Goal: Task Accomplishment & Management: Manage account settings

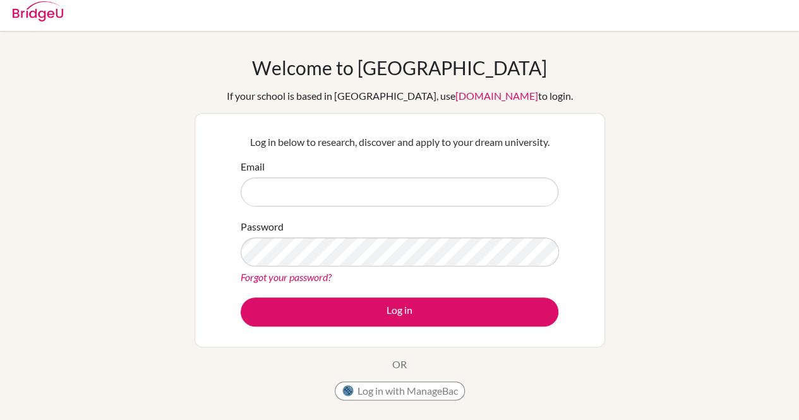
scroll to position [3, 0]
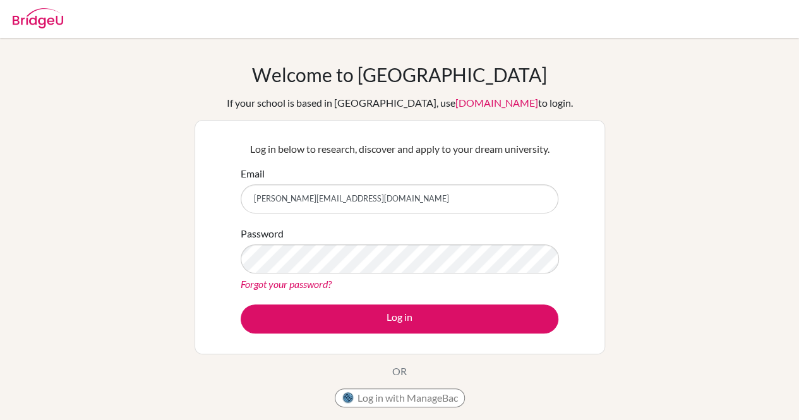
type input "[PERSON_NAME][EMAIL_ADDRESS][DOMAIN_NAME]"
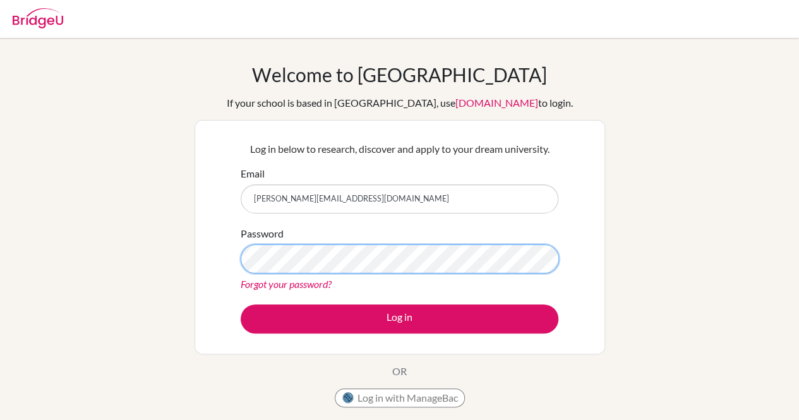
click at [241, 304] on button "Log in" at bounding box center [400, 318] width 318 height 29
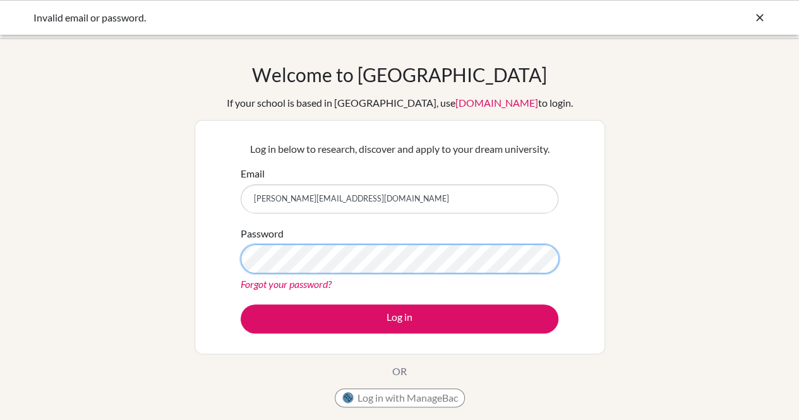
click at [241, 304] on button "Log in" at bounding box center [400, 318] width 318 height 29
